Goal: Task Accomplishment & Management: Use online tool/utility

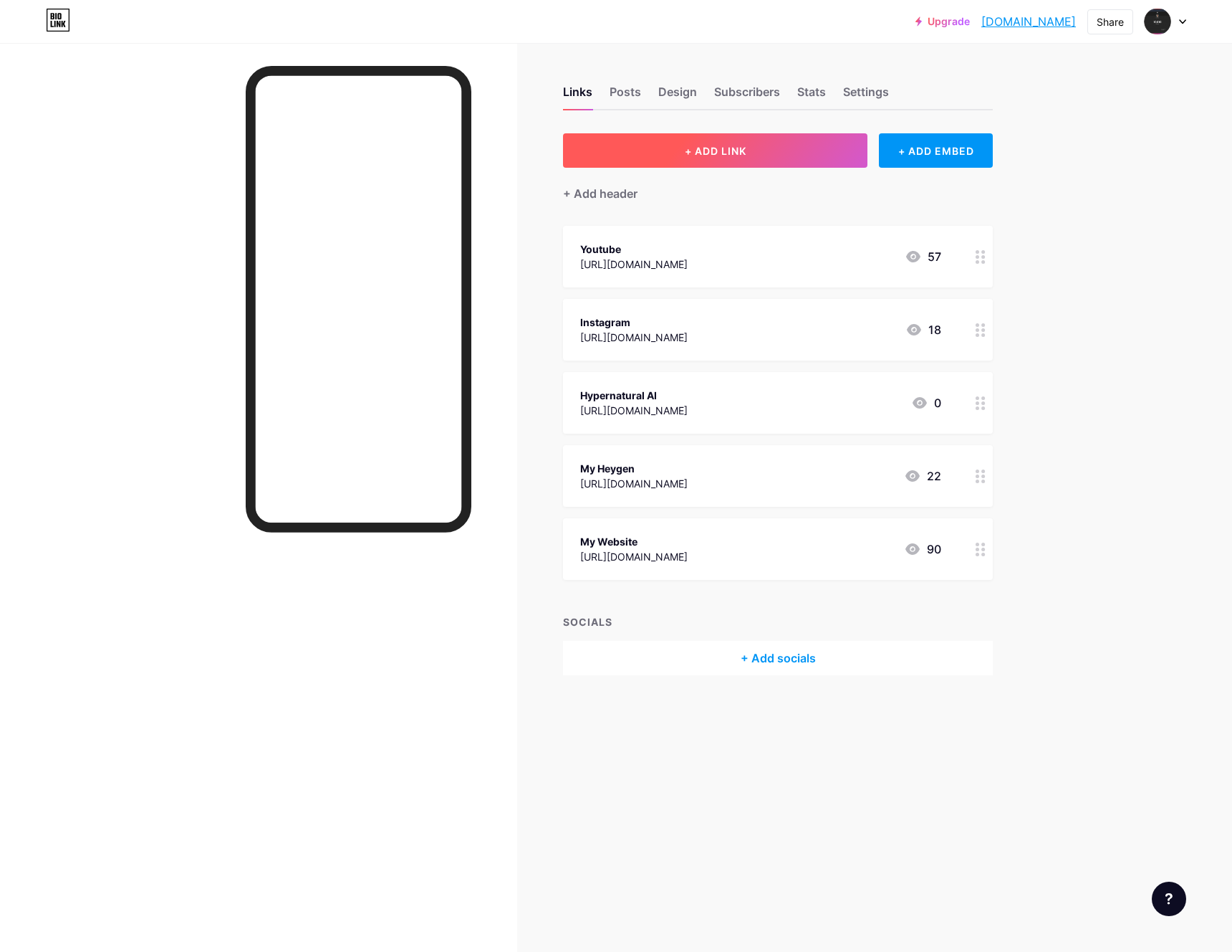
click at [726, 149] on span "+ ADD LINK" at bounding box center [716, 150] width 62 height 12
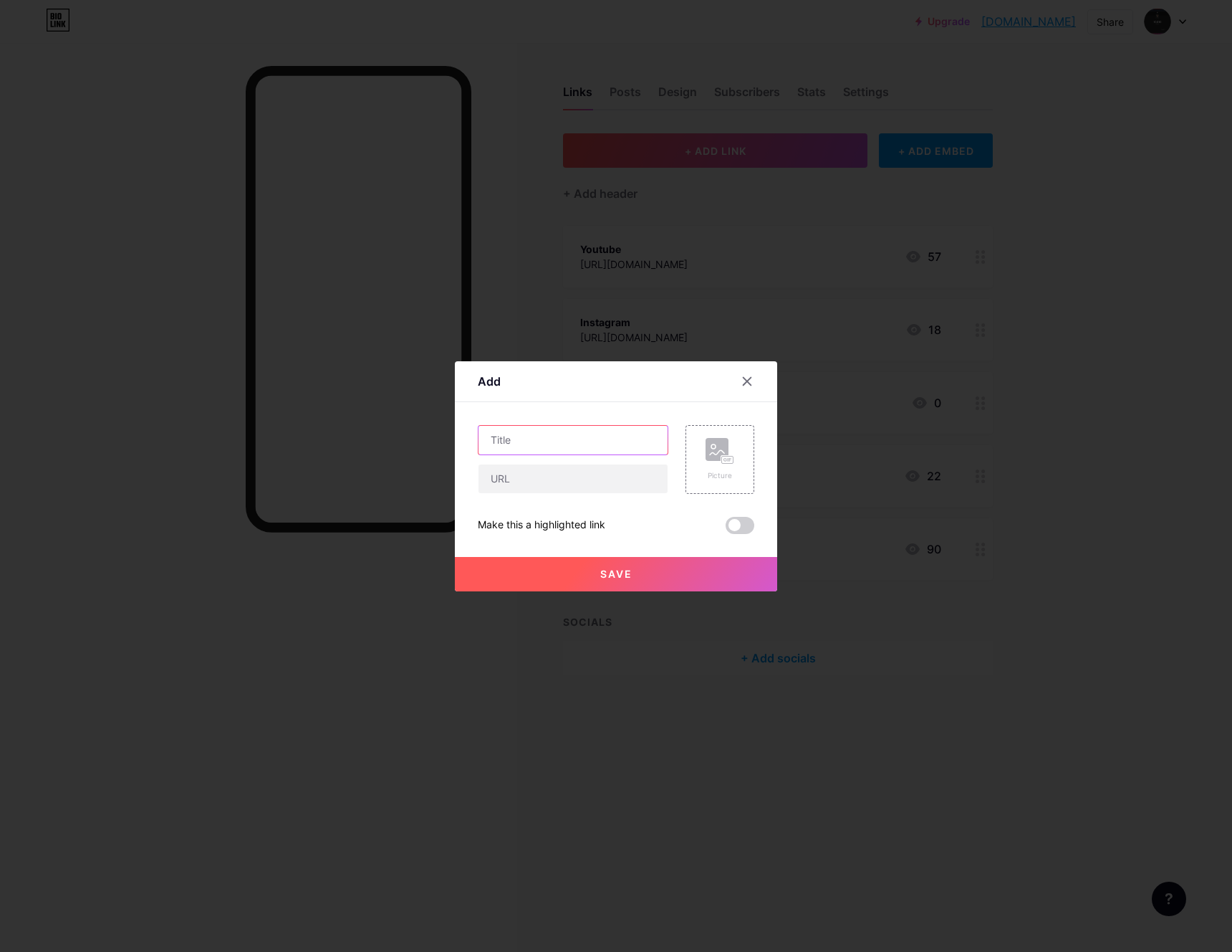
click at [527, 444] on input "text" at bounding box center [573, 440] width 189 height 29
type input "R"
type input "FREE REKA AI"
click at [513, 482] on input "text" at bounding box center [573, 478] width 189 height 29
paste input "[URL]"
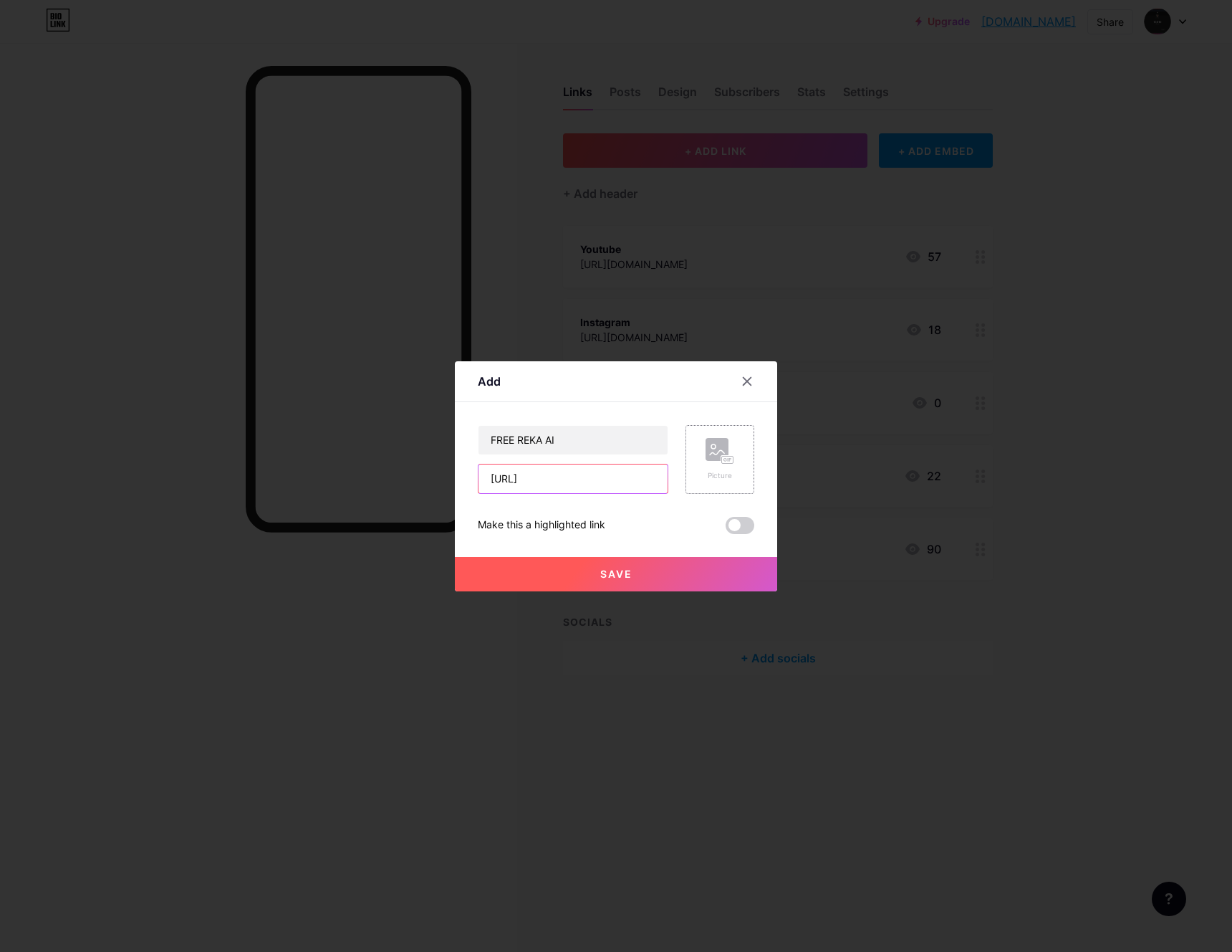
type input "[URL]"
click at [713, 460] on icon at bounding box center [720, 450] width 29 height 27
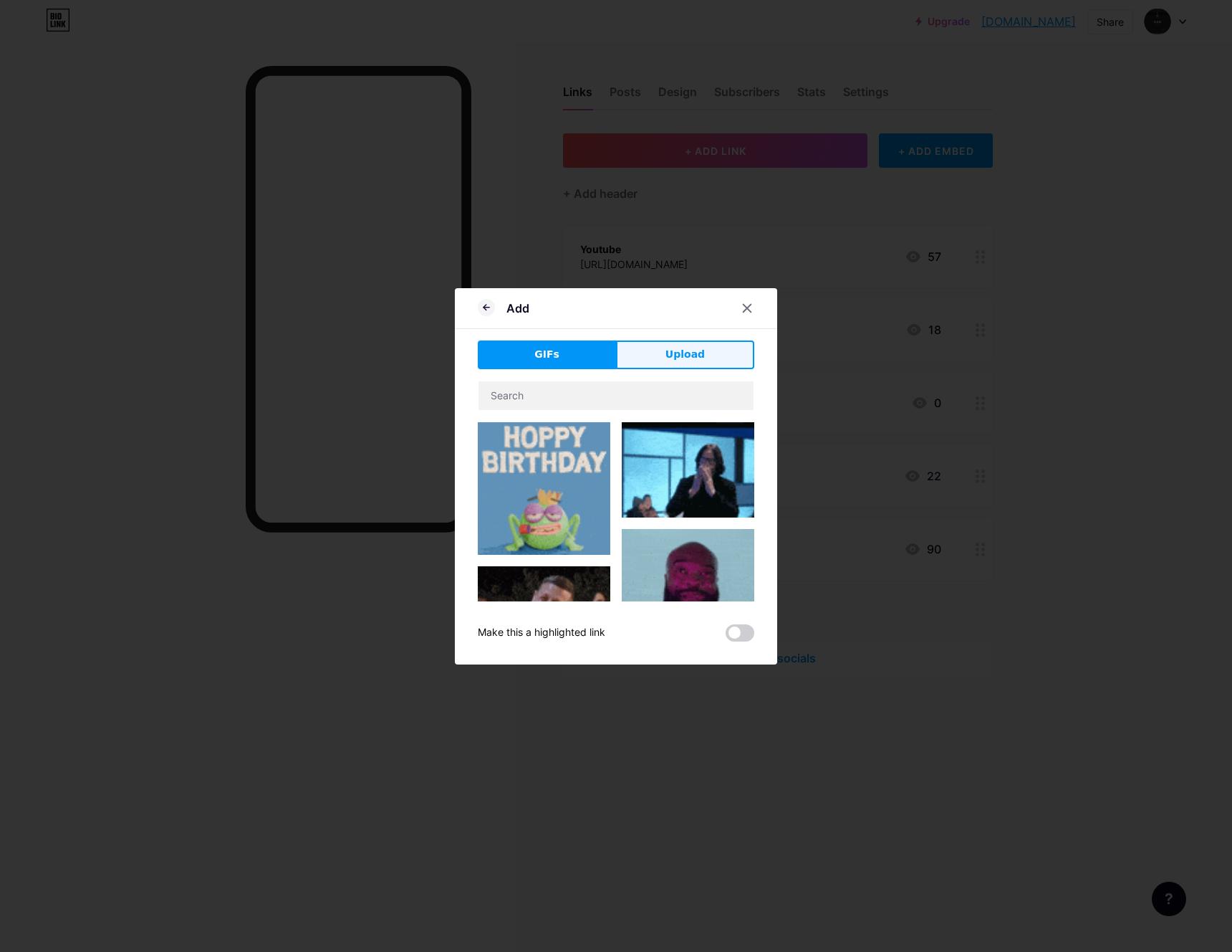
click at [676, 355] on span "Upload" at bounding box center [685, 354] width 39 height 15
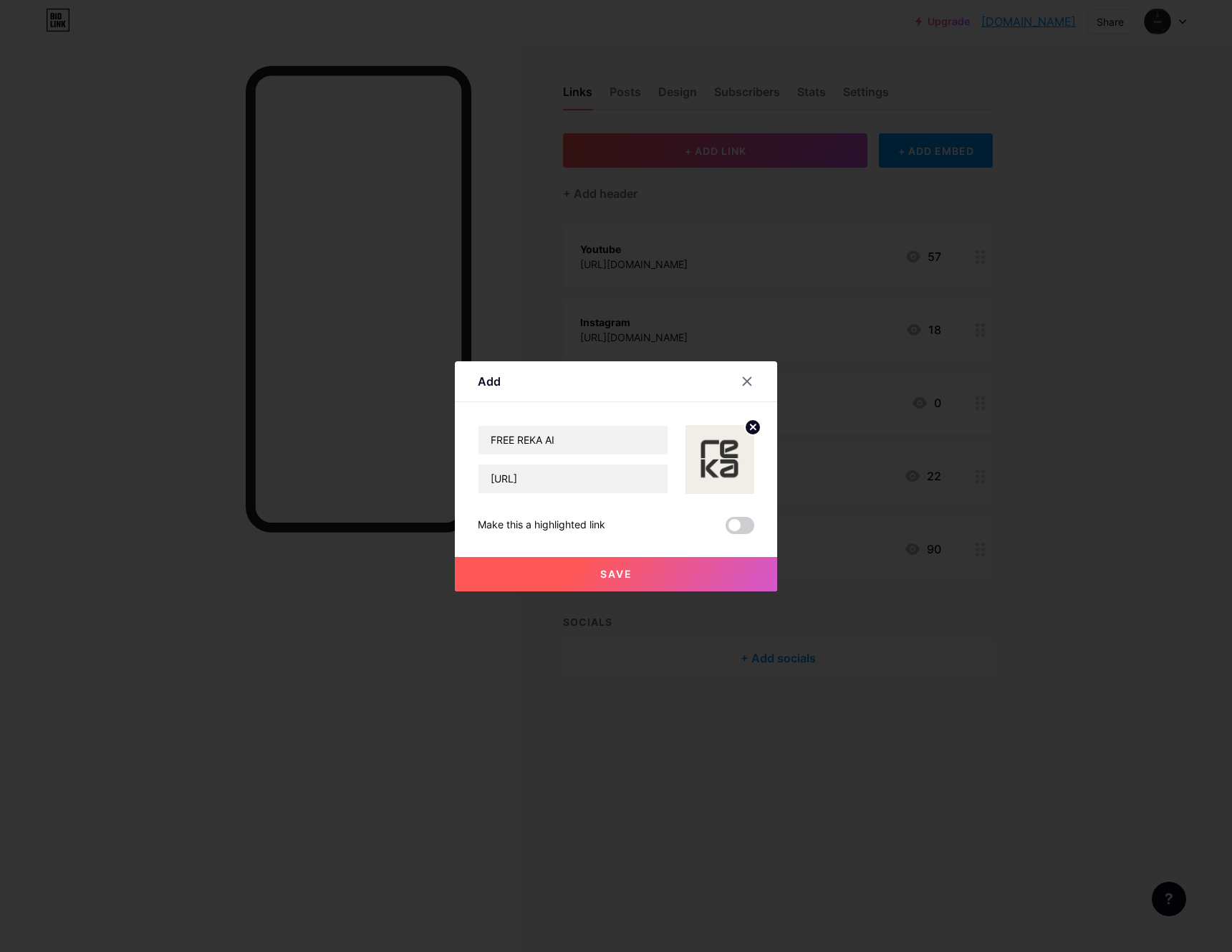
click at [625, 571] on span "Save" at bounding box center [616, 573] width 32 height 12
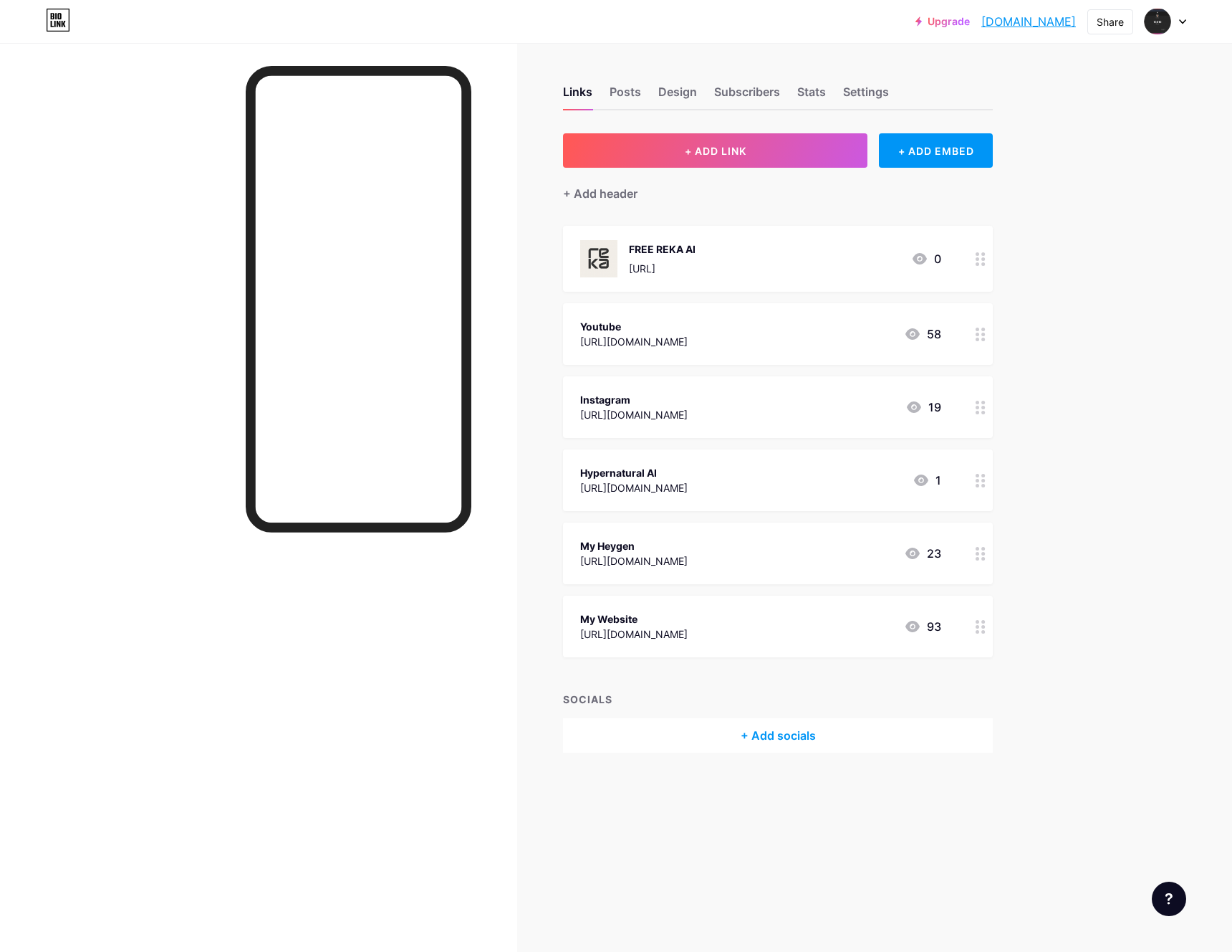
click at [759, 743] on div "+ Add socials" at bounding box center [778, 735] width 430 height 34
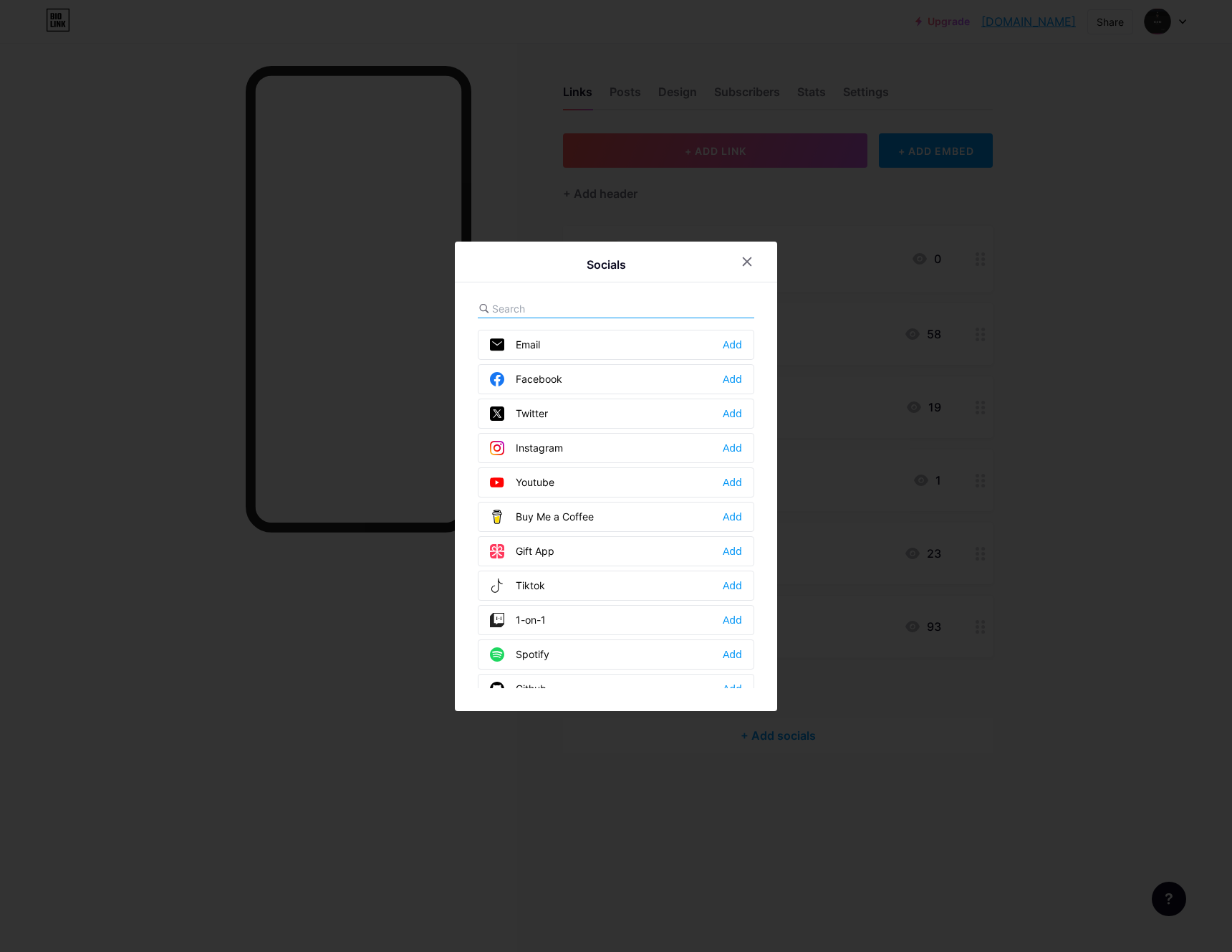
click at [542, 312] on input "text" at bounding box center [571, 308] width 158 height 15
click at [750, 258] on icon at bounding box center [747, 262] width 8 height 8
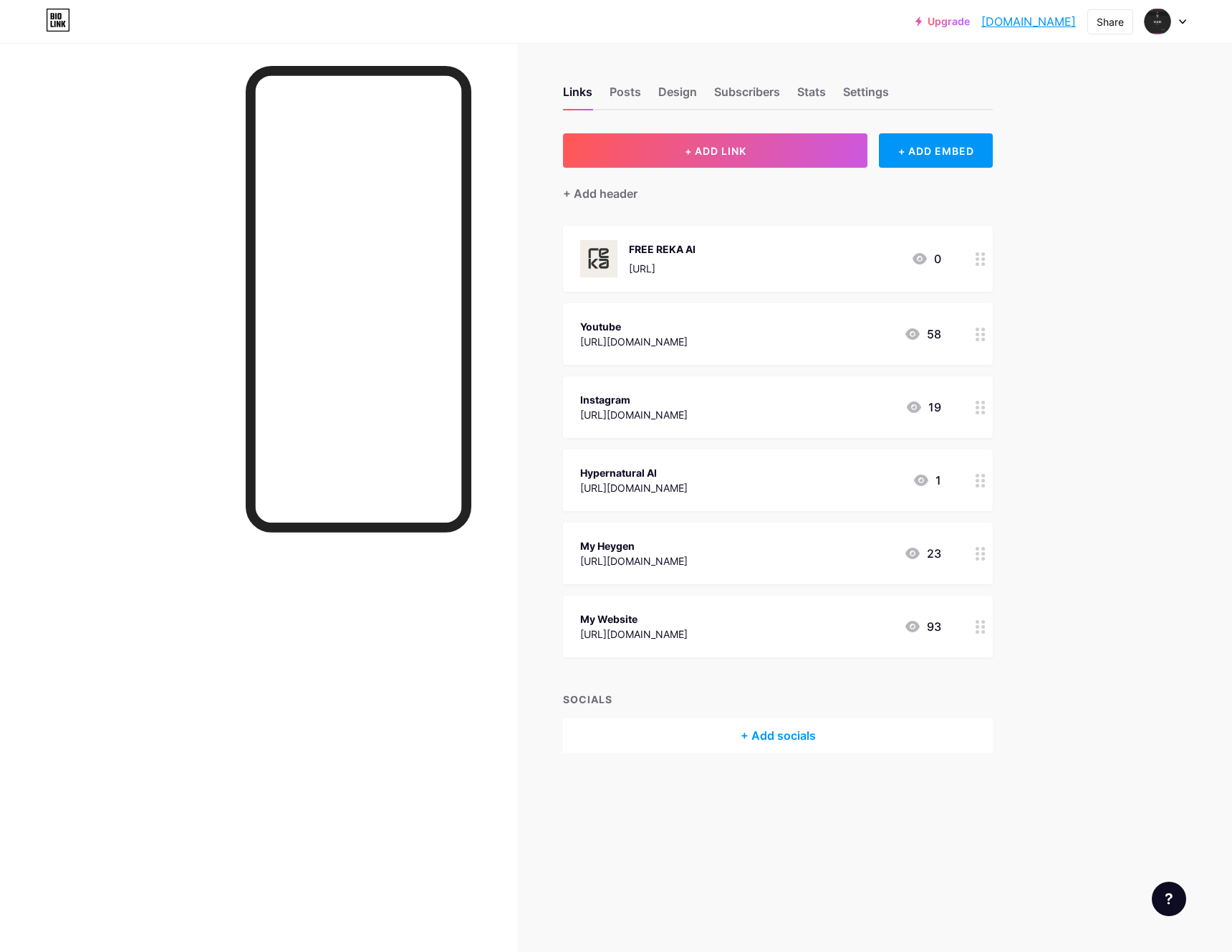
drag, startPoint x: 857, startPoint y: 471, endPoint x: 857, endPoint y: 569, distance: 98.0
click at [857, 569] on span "FREE REKA AI [URL] 0 Youtube [URL][DOMAIN_NAME] 58 Instagram [URL][DOMAIN_NAME]…" at bounding box center [778, 442] width 430 height 432
drag, startPoint x: 979, startPoint y: 477, endPoint x: 1120, endPoint y: 0, distance: 497.4
click at [726, 145] on span "+ ADD LINK" at bounding box center [716, 150] width 62 height 12
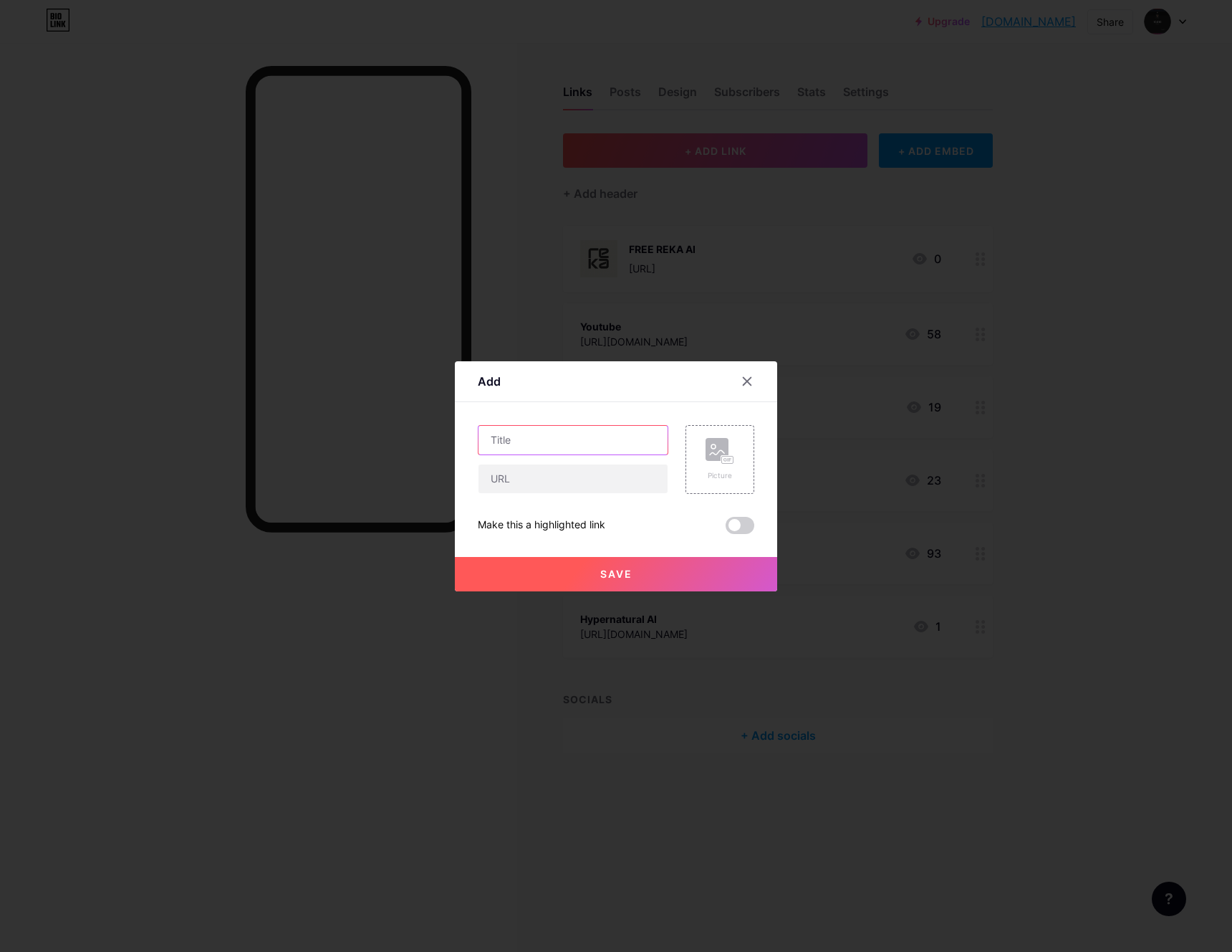
click at [565, 445] on input "text" at bounding box center [573, 440] width 189 height 29
type input "ElevenLabs FREE"
click at [548, 487] on input "text" at bounding box center [573, 478] width 189 height 29
paste input "[URL][DOMAIN_NAME]"
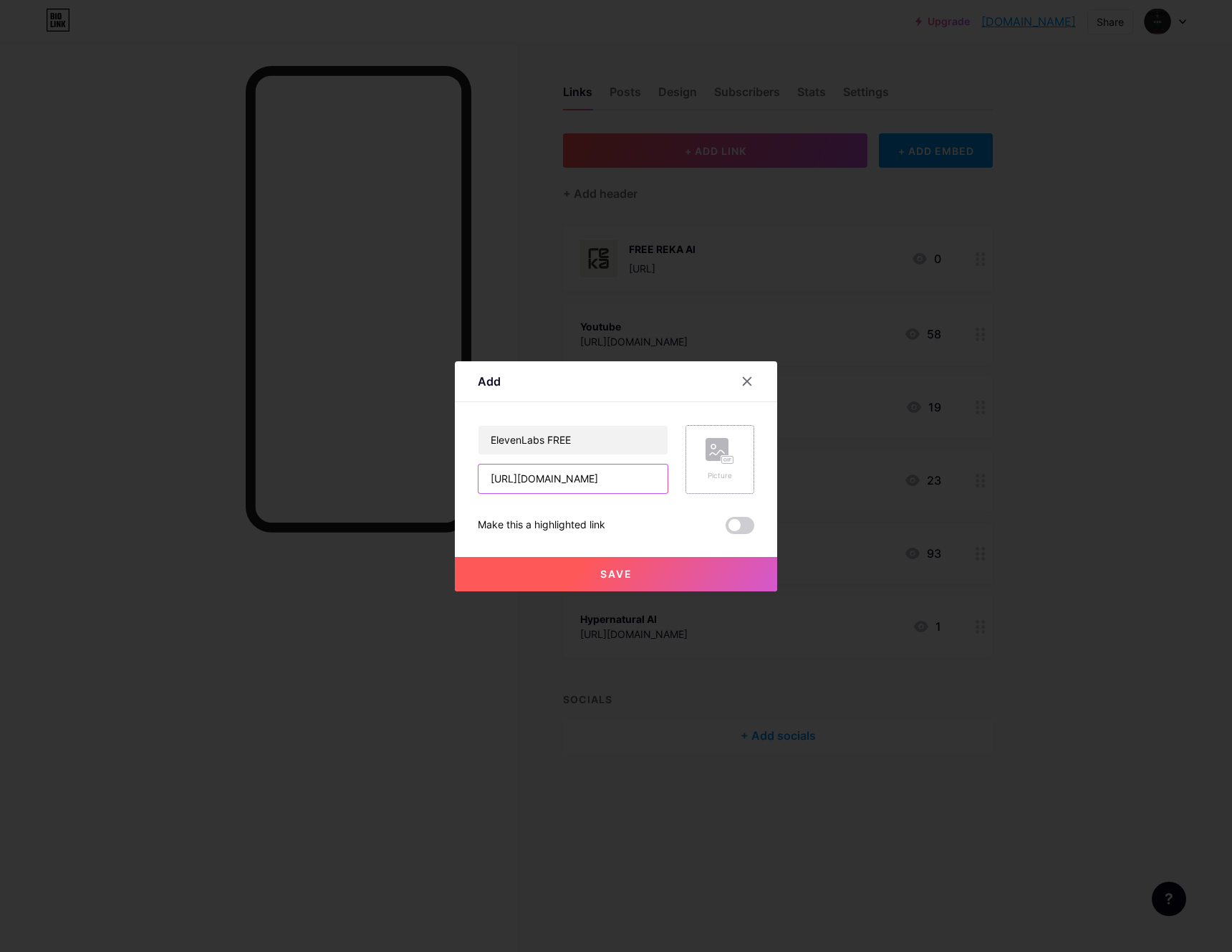
type input "[URL][DOMAIN_NAME]"
click at [728, 462] on rect at bounding box center [728, 458] width 12 height 7
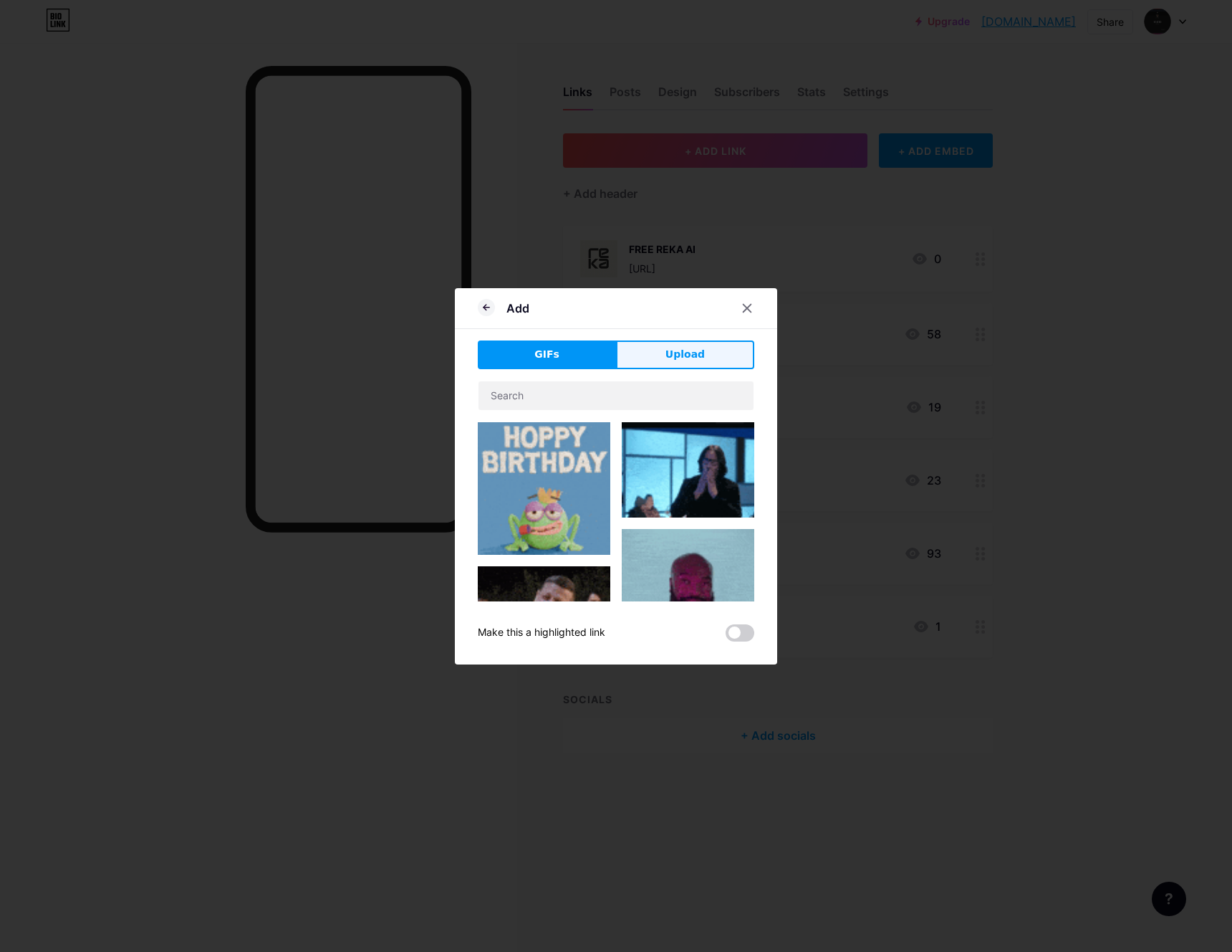
click at [703, 352] on button "Upload" at bounding box center [685, 354] width 139 height 29
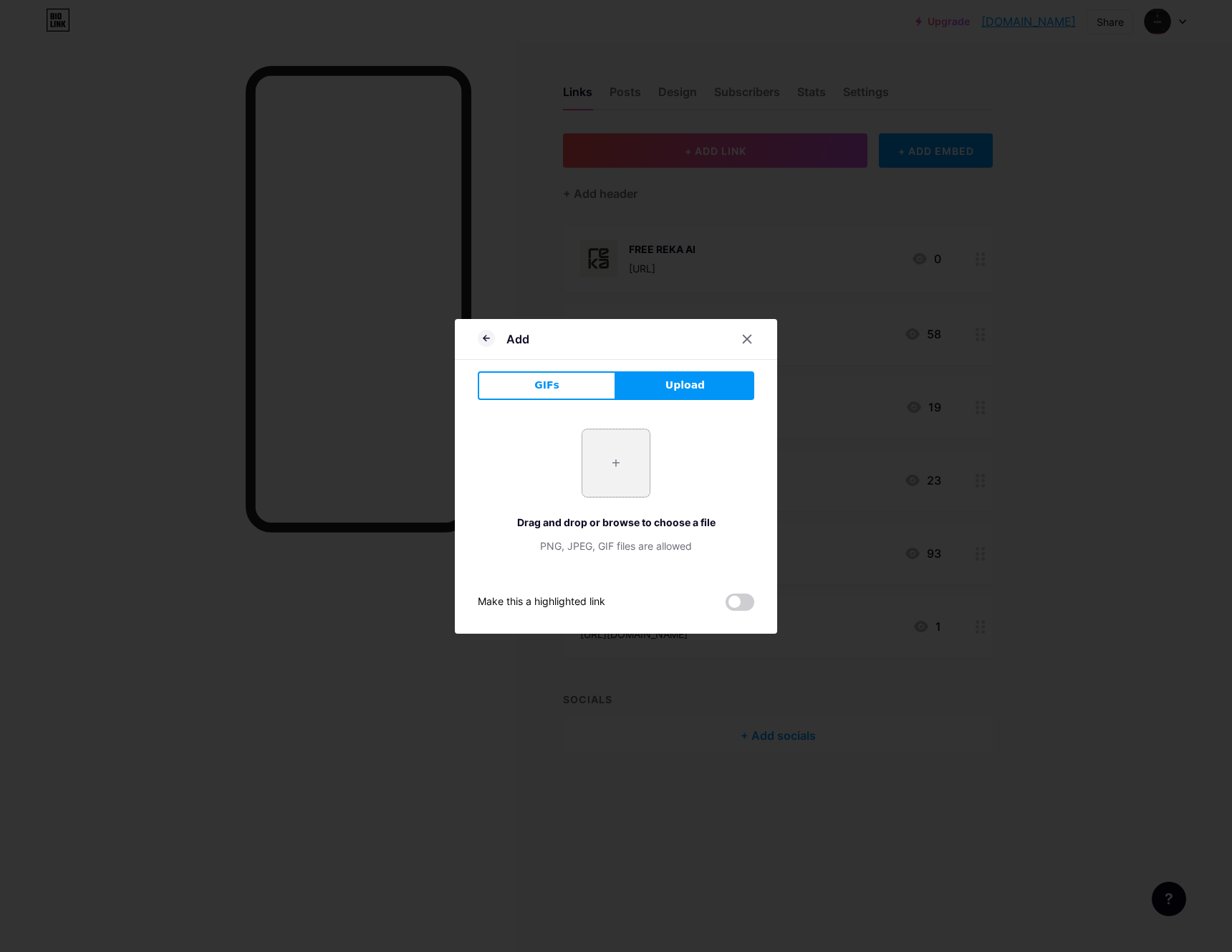
click at [620, 469] on input "file" at bounding box center [616, 462] width 67 height 67
type input "C:\fakepath\Screenshot [DATE] 5.20.10 PM.png"
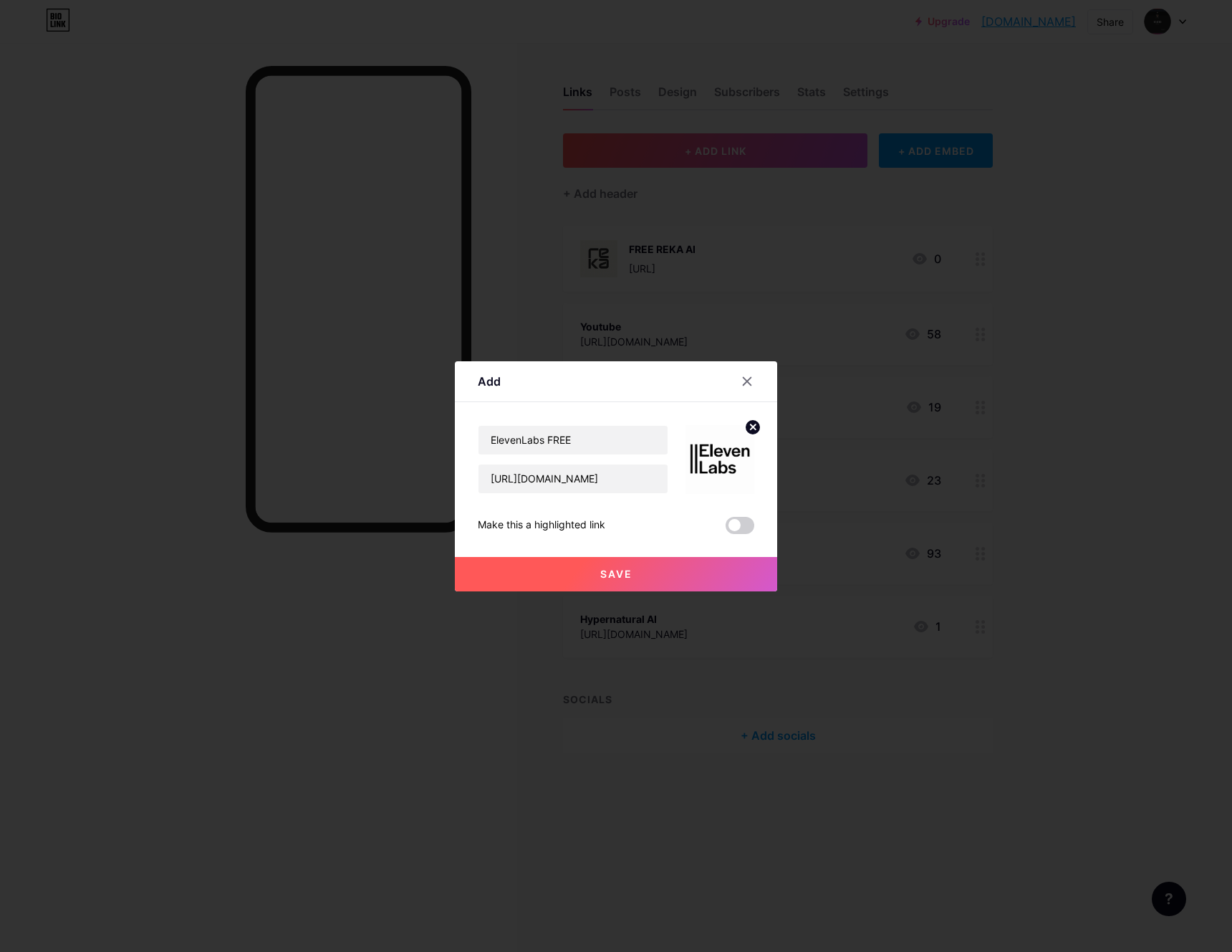
click at [648, 569] on button "Save" at bounding box center [616, 573] width 323 height 34
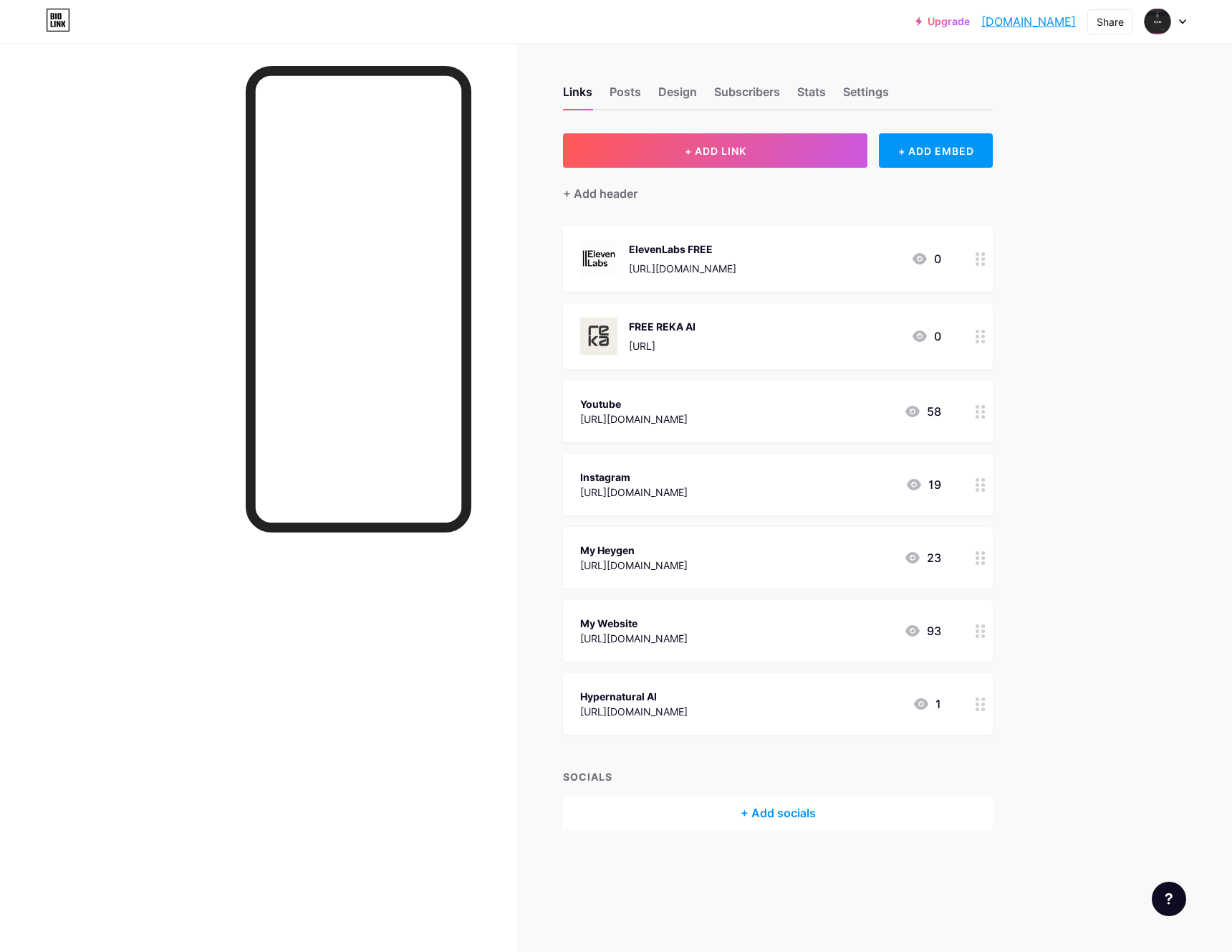
drag, startPoint x: 702, startPoint y: 553, endPoint x: 704, endPoint y: 385, distance: 168.0
click at [704, 385] on span "ElevenLabs FREE [URL][DOMAIN_NAME] 0 FREE REKA AI [URL] 0 Youtube [URL][DOMAIN_…" at bounding box center [778, 480] width 430 height 508
drag, startPoint x: 980, startPoint y: 488, endPoint x: 959, endPoint y: 1, distance: 487.5
